Goal: Task Accomplishment & Management: Manage account settings

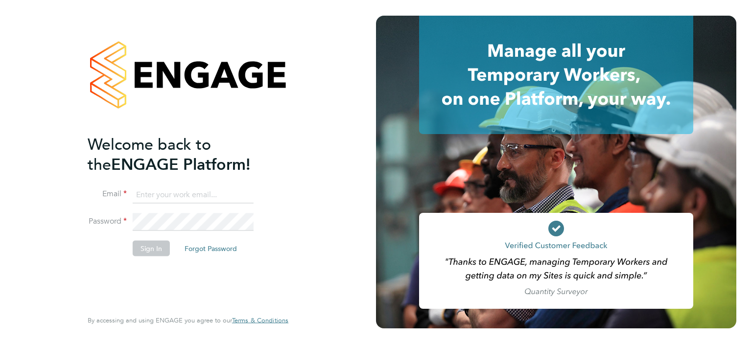
type input "michael.leslie@hmsworks.co.uk"
click at [157, 254] on button "Sign In" at bounding box center [151, 248] width 37 height 16
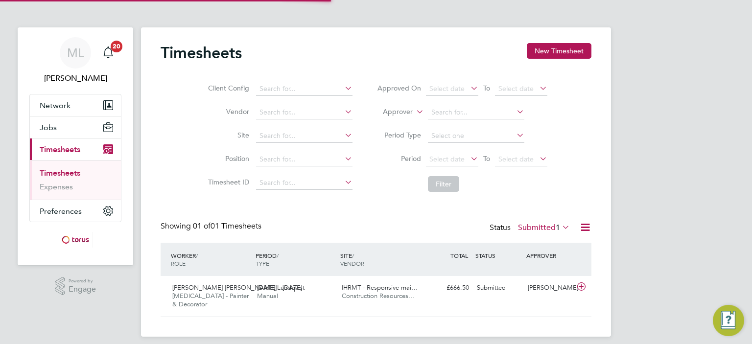
scroll to position [24, 85]
click at [340, 281] on div "IHRMT - Responsive mai… Construction Resources…" at bounding box center [380, 292] width 85 height 24
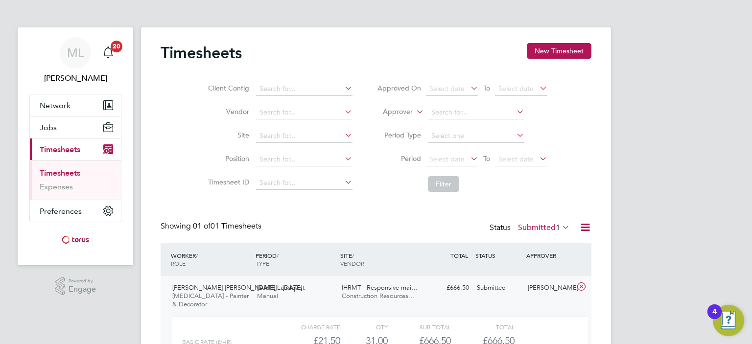
scroll to position [89, 0]
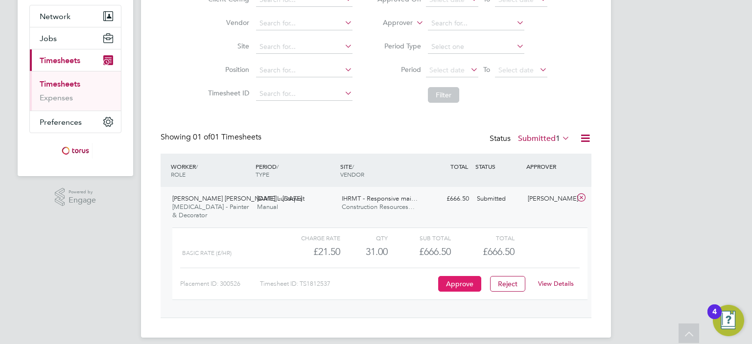
click at [453, 278] on button "Approve" at bounding box center [459, 284] width 43 height 16
click at [579, 199] on icon at bounding box center [581, 198] width 12 height 8
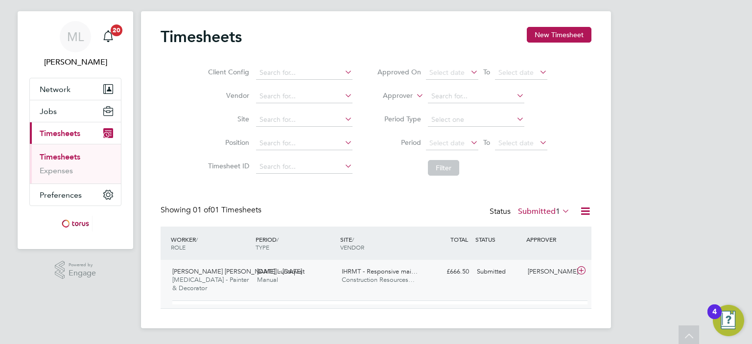
scroll to position [0, 0]
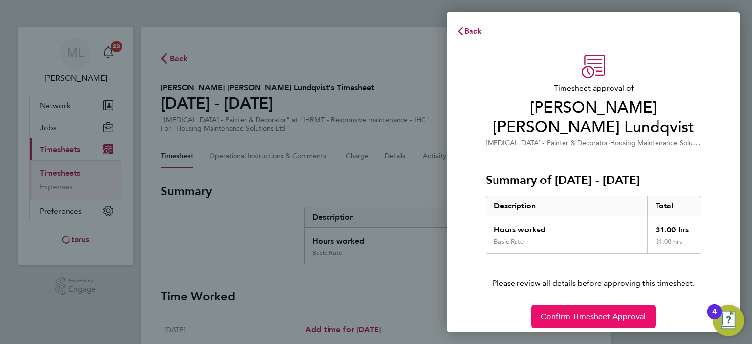
click at [559, 305] on button "Confirm Timesheet Approval" at bounding box center [593, 316] width 124 height 23
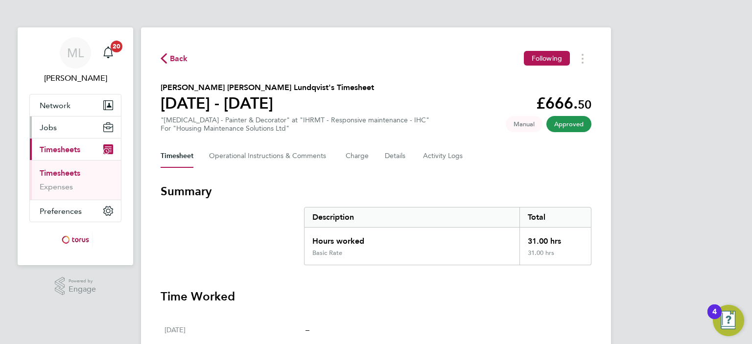
click at [35, 133] on button "Jobs" at bounding box center [75, 128] width 91 height 22
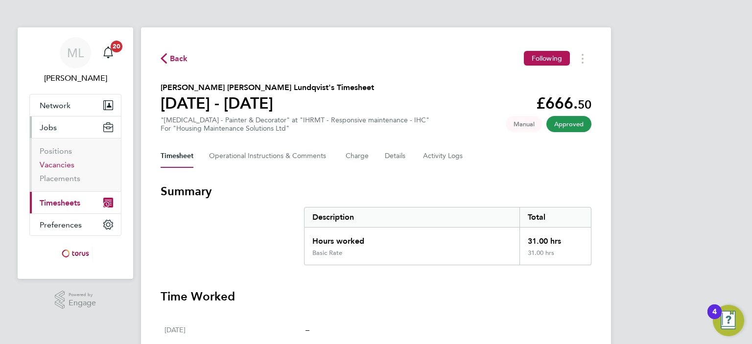
click at [47, 164] on link "Vacancies" at bounding box center [57, 164] width 35 height 9
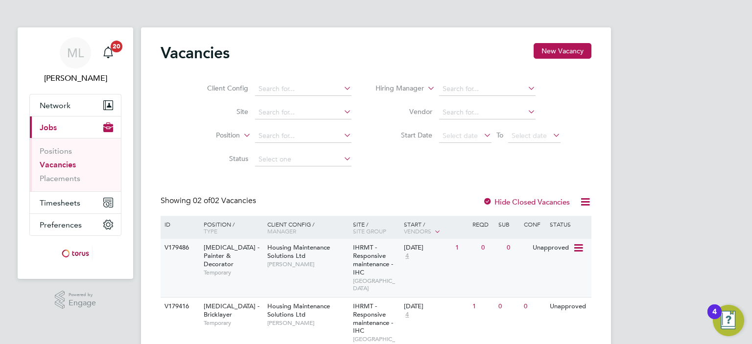
scroll to position [31, 0]
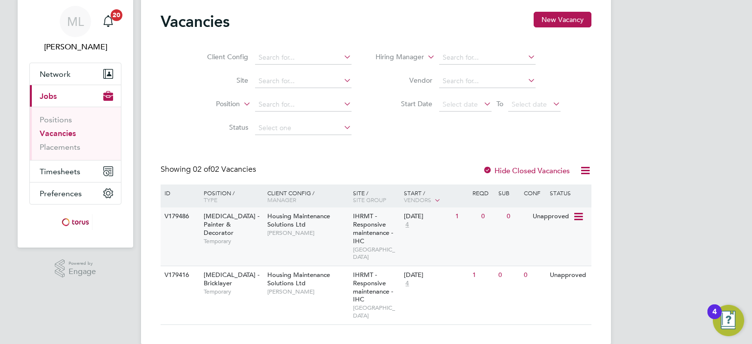
click at [583, 214] on icon at bounding box center [578, 217] width 10 height 12
click at [555, 238] on li "View Details" at bounding box center [554, 240] width 57 height 14
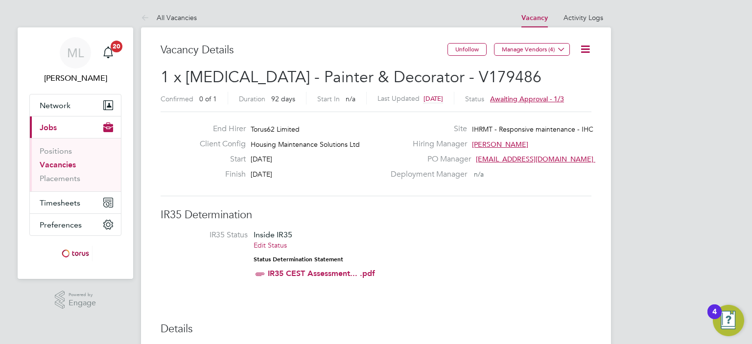
click at [513, 99] on span "Awaiting approval - 1/3" at bounding box center [527, 98] width 74 height 9
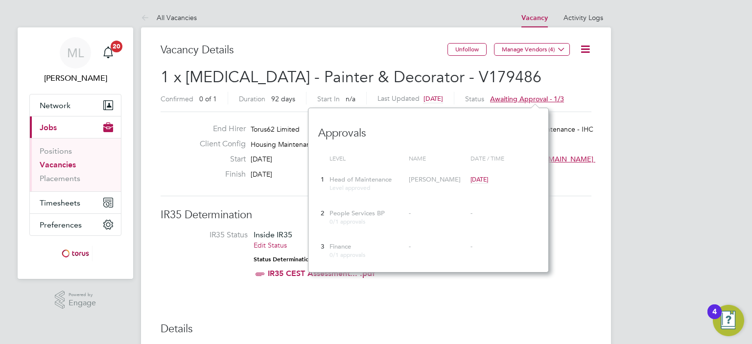
scroll to position [9, 74]
click at [351, 223] on span "0/1 approvals" at bounding box center [347, 221] width 36 height 8
click at [340, 213] on span "People Services BP" at bounding box center [356, 213] width 55 height 8
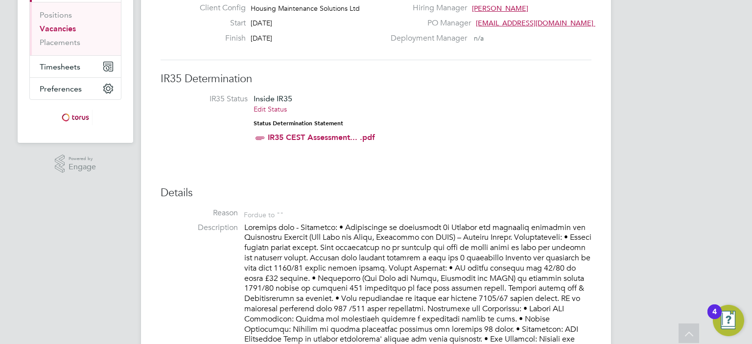
scroll to position [0, 0]
